Goal: Information Seeking & Learning: Learn about a topic

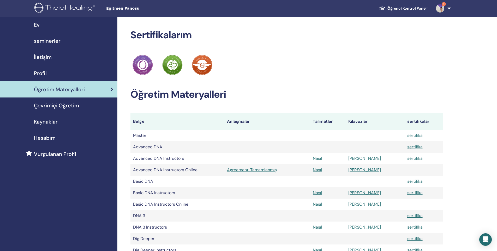
scroll to position [339, 0]
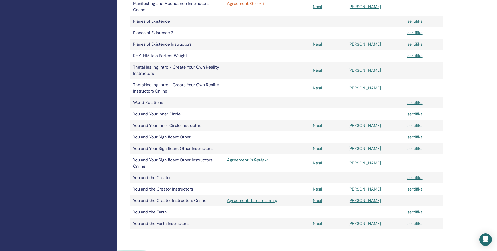
scroll to position [391, 0]
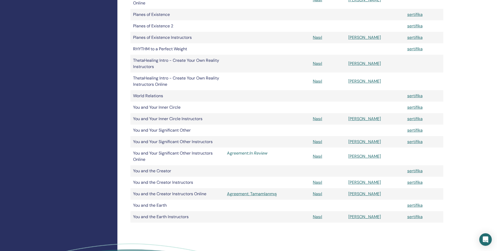
click at [262, 153] on icon "In Review" at bounding box center [258, 153] width 18 height 5
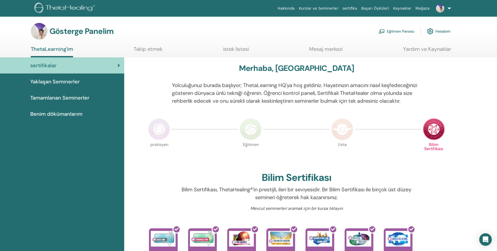
click at [388, 32] on font "Eğitmen Panosu" at bounding box center [400, 31] width 27 height 5
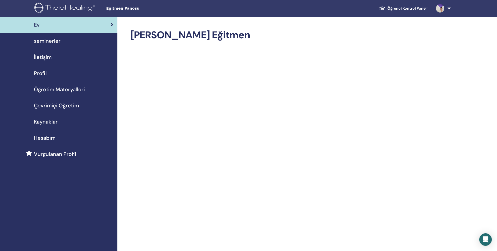
click at [63, 92] on span "Öğretim Materyalleri" at bounding box center [59, 90] width 51 height 8
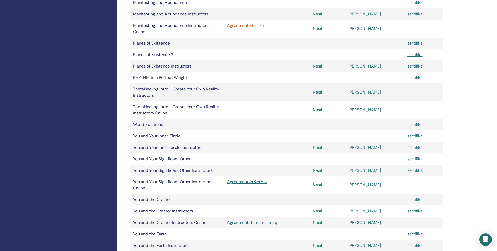
scroll to position [365, 0]
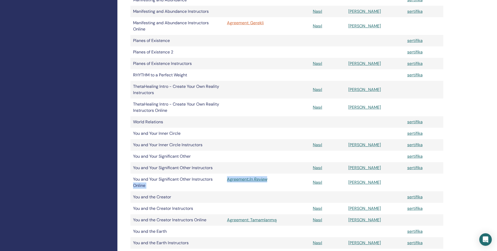
drag, startPoint x: 223, startPoint y: 179, endPoint x: 277, endPoint y: 178, distance: 53.3
click at [277, 178] on tr "You and Your Significant Other Instructors Online Agreement: In Review Nasıl Ma…" at bounding box center [286, 183] width 313 height 18
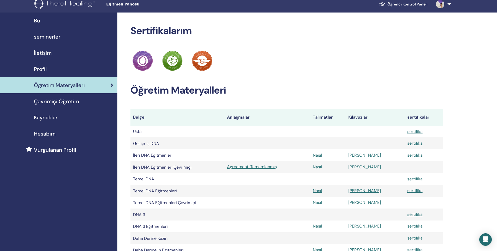
scroll to position [0, 0]
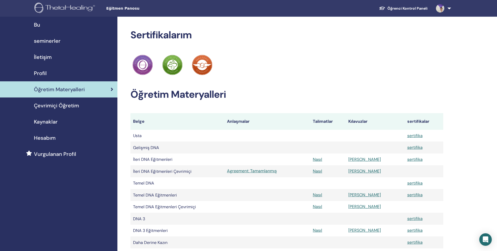
click at [53, 106] on span "Çevrimiçi Öğretim" at bounding box center [56, 106] width 45 height 8
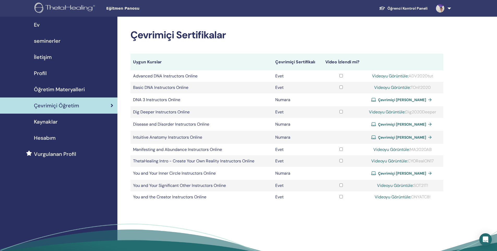
click at [396, 185] on link "Videoyu Görüntüle:" at bounding box center [395, 185] width 37 height 5
drag, startPoint x: 413, startPoint y: 185, endPoint x: 435, endPoint y: 185, distance: 21.4
click at [435, 185] on div "Videoyu Görüntüle: SOT21T!" at bounding box center [402, 186] width 76 height 6
copy div "SOT21T!"
